Goal: Use online tool/utility: Utilize a website feature to perform a specific function

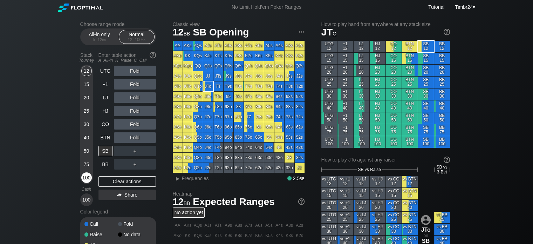
click at [84, 176] on div "100" at bounding box center [86, 177] width 11 height 11
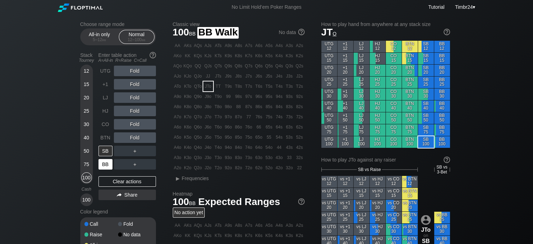
click at [108, 163] on div "BB" at bounding box center [105, 164] width 14 height 11
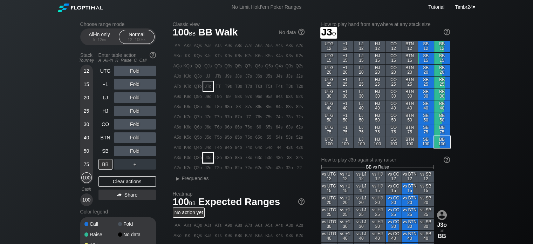
click at [208, 156] on div "J3o" at bounding box center [208, 157] width 10 height 10
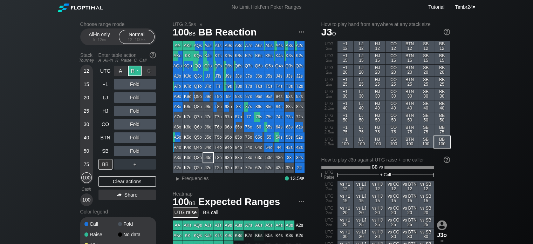
click at [131, 67] on div "R ✕" at bounding box center [135, 71] width 14 height 11
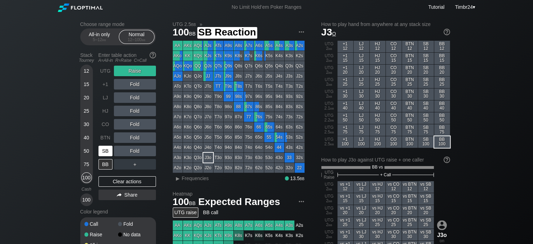
click at [108, 152] on div "SB" at bounding box center [105, 150] width 14 height 11
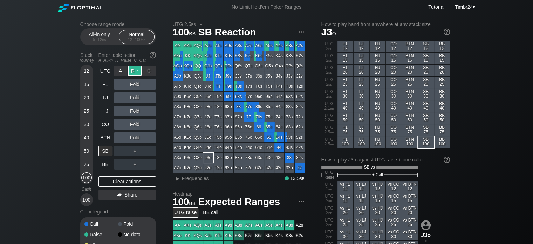
click at [137, 75] on div "R ✕" at bounding box center [135, 71] width 14 height 11
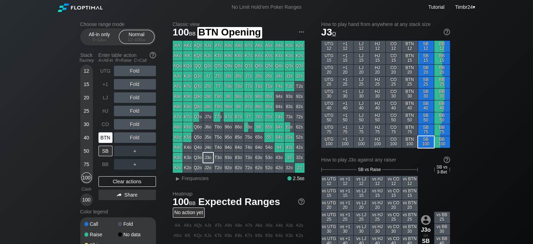
click at [101, 138] on div "BTN" at bounding box center [105, 137] width 14 height 11
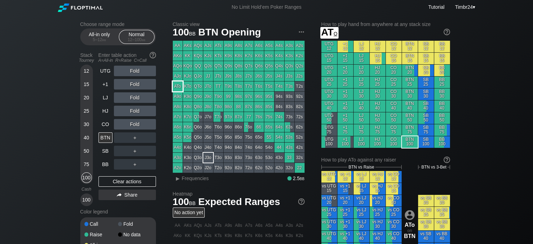
click at [180, 87] on div "ATo" at bounding box center [178, 86] width 10 height 10
click at [132, 122] on div "R ✕" at bounding box center [135, 124] width 14 height 11
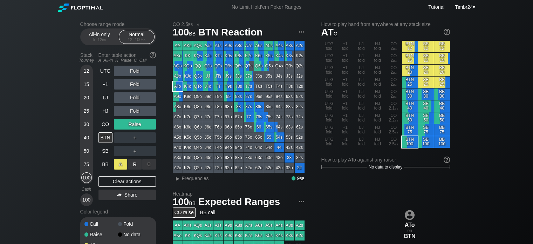
click at [118, 165] on div "A ✕" at bounding box center [121, 164] width 14 height 11
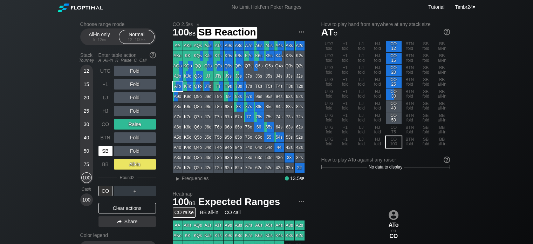
click at [105, 155] on div "SB" at bounding box center [105, 150] width 14 height 11
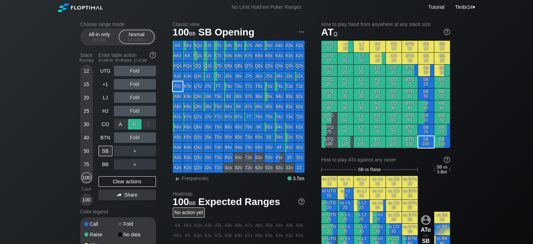
click at [130, 122] on div "R ✕" at bounding box center [135, 124] width 14 height 11
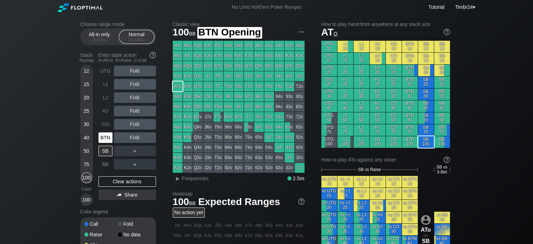
click at [103, 140] on div "BTN" at bounding box center [105, 137] width 14 height 11
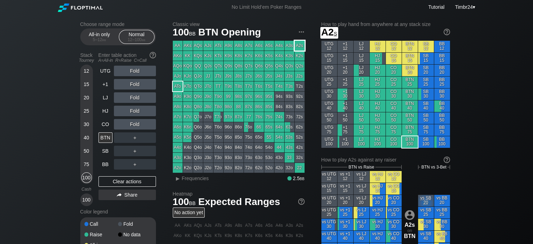
click at [302, 47] on div "A2s" at bounding box center [300, 46] width 10 height 10
click at [135, 68] on div "R ✕" at bounding box center [135, 71] width 14 height 11
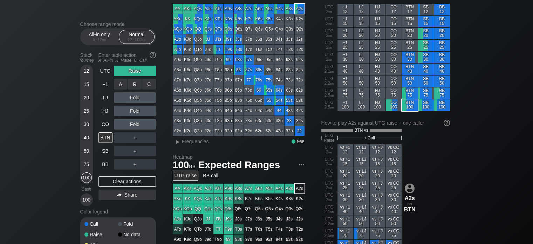
scroll to position [35, 0]
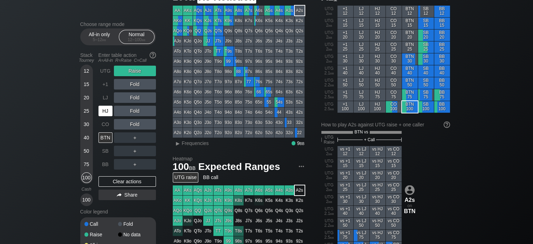
click at [107, 110] on div "HJ" at bounding box center [105, 110] width 14 height 11
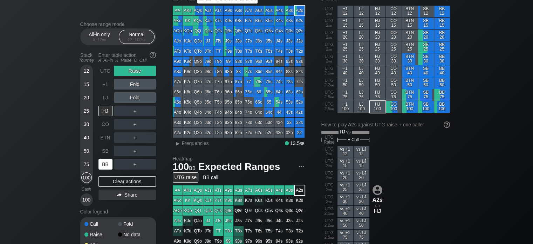
click at [101, 158] on div "BB" at bounding box center [105, 163] width 15 height 13
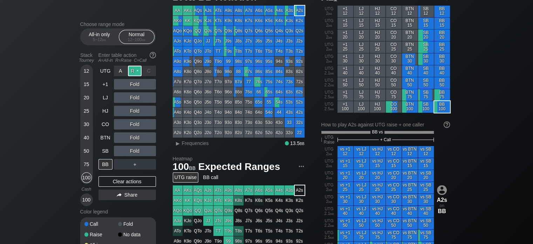
click at [134, 75] on div "R ✕" at bounding box center [135, 71] width 14 height 11
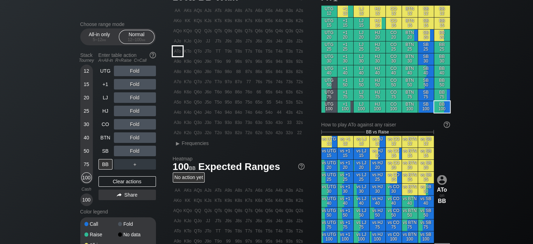
click at [178, 53] on div "ATo" at bounding box center [178, 51] width 10 height 10
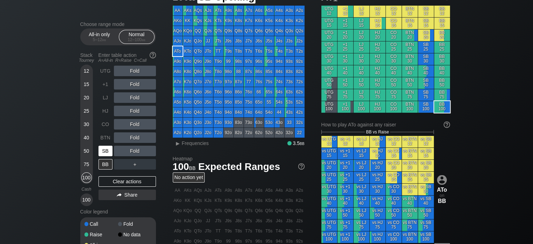
click at [100, 148] on div "SB" at bounding box center [105, 150] width 14 height 11
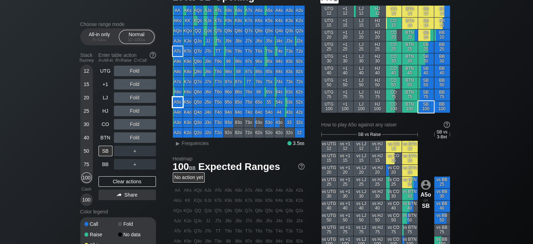
click at [178, 101] on div "A5o" at bounding box center [178, 102] width 10 height 10
click at [133, 122] on div "R ✕" at bounding box center [135, 124] width 14 height 11
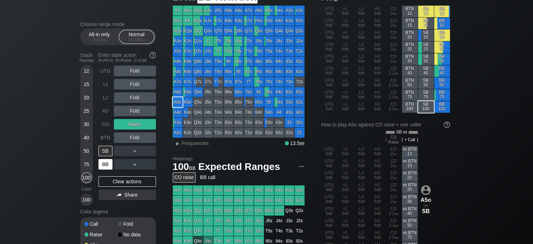
click at [103, 158] on div "BB" at bounding box center [105, 163] width 15 height 13
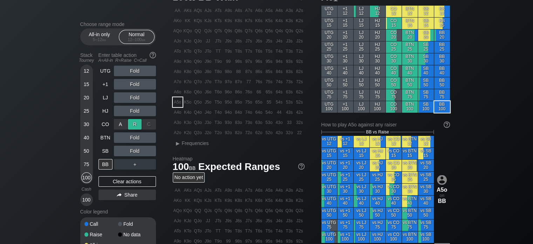
click at [136, 121] on div "R ✕" at bounding box center [135, 124] width 14 height 11
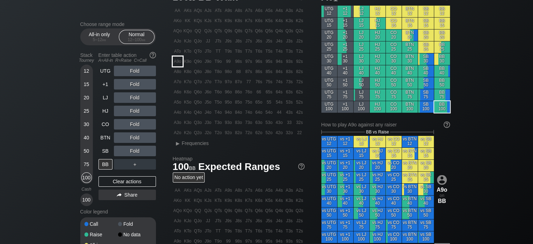
click at [175, 63] on div "A9o" at bounding box center [178, 61] width 10 height 10
click at [138, 73] on div "R ✕" at bounding box center [135, 71] width 14 height 11
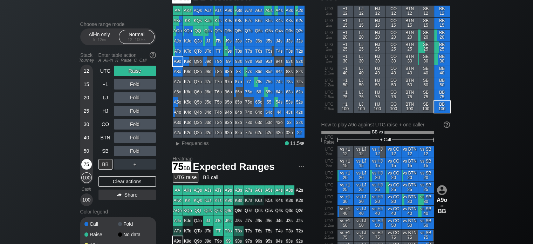
click at [88, 159] on div "75" at bounding box center [86, 164] width 11 height 11
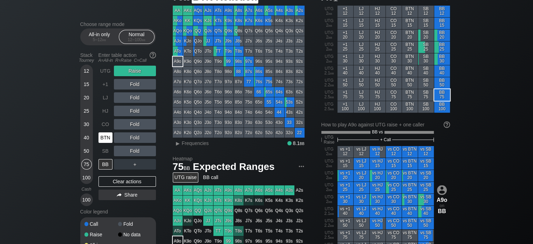
click at [105, 134] on div "BTN" at bounding box center [105, 137] width 14 height 11
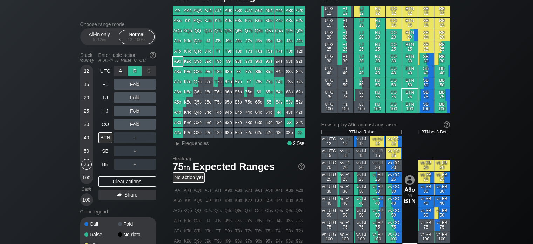
click at [139, 67] on div "R ✕" at bounding box center [135, 71] width 14 height 11
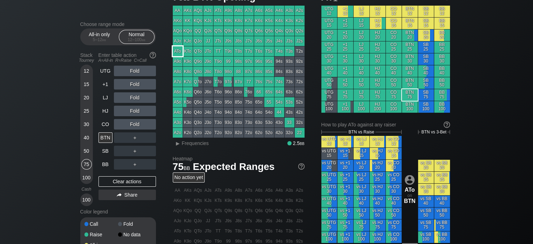
click at [179, 49] on div "ATo" at bounding box center [178, 51] width 10 height 10
click at [139, 122] on div "R ✕" at bounding box center [135, 124] width 14 height 11
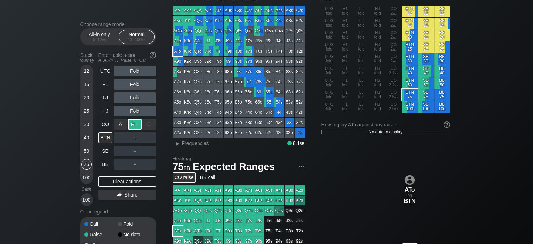
click at [135, 121] on div "R ✕" at bounding box center [135, 124] width 14 height 11
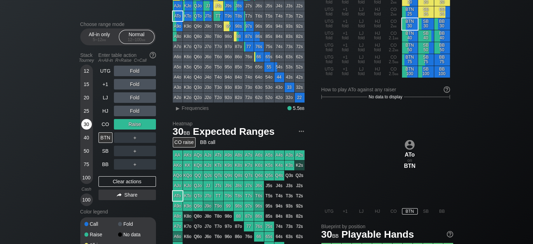
click at [85, 122] on div "30" at bounding box center [86, 124] width 11 height 11
click at [139, 124] on div "R ✕" at bounding box center [135, 124] width 14 height 11
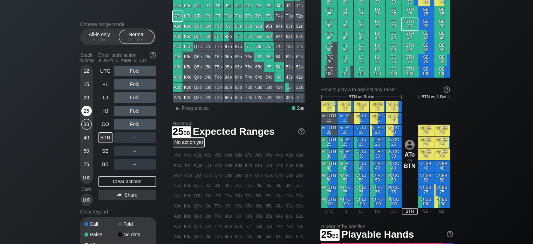
click at [86, 114] on div "25" at bounding box center [86, 110] width 11 height 11
